Goal: Navigation & Orientation: Go to known website

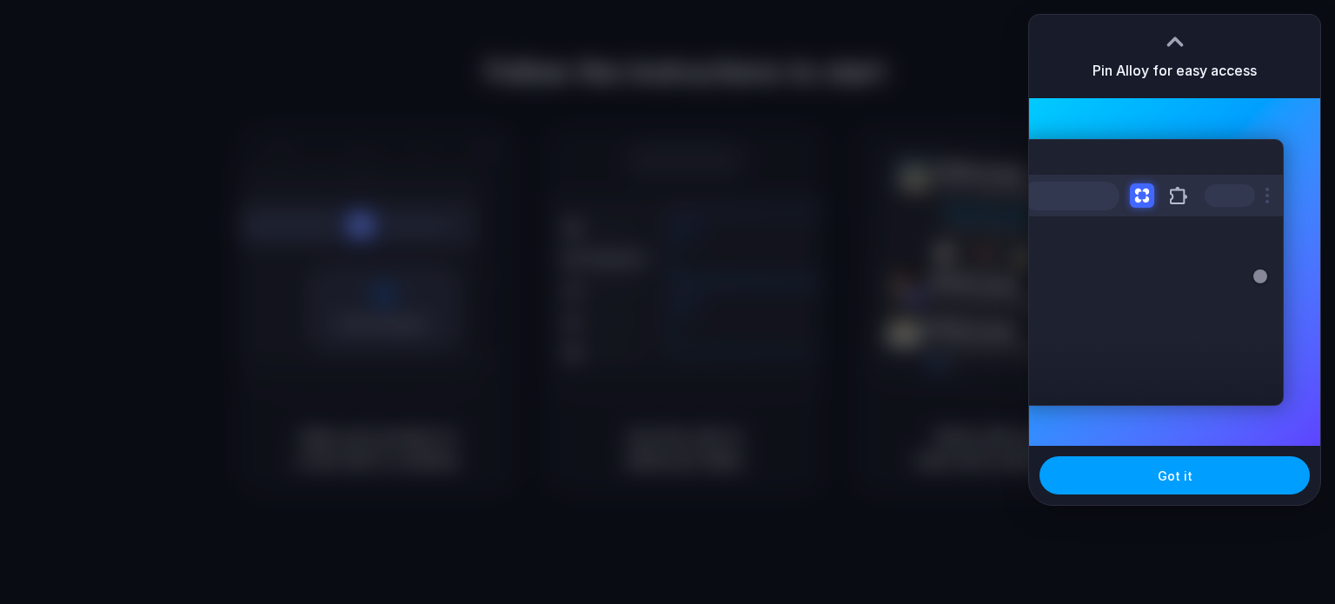
click at [1157, 476] on button "Got it" at bounding box center [1175, 475] width 270 height 38
